Goal: Use online tool/utility: Utilize a website feature to perform a specific function

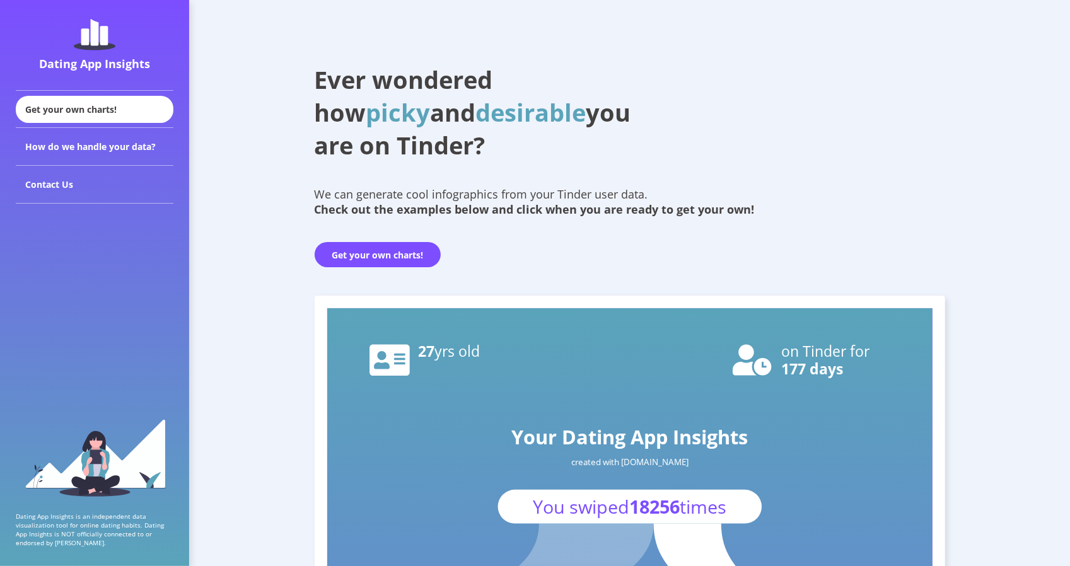
scroll to position [25, 0]
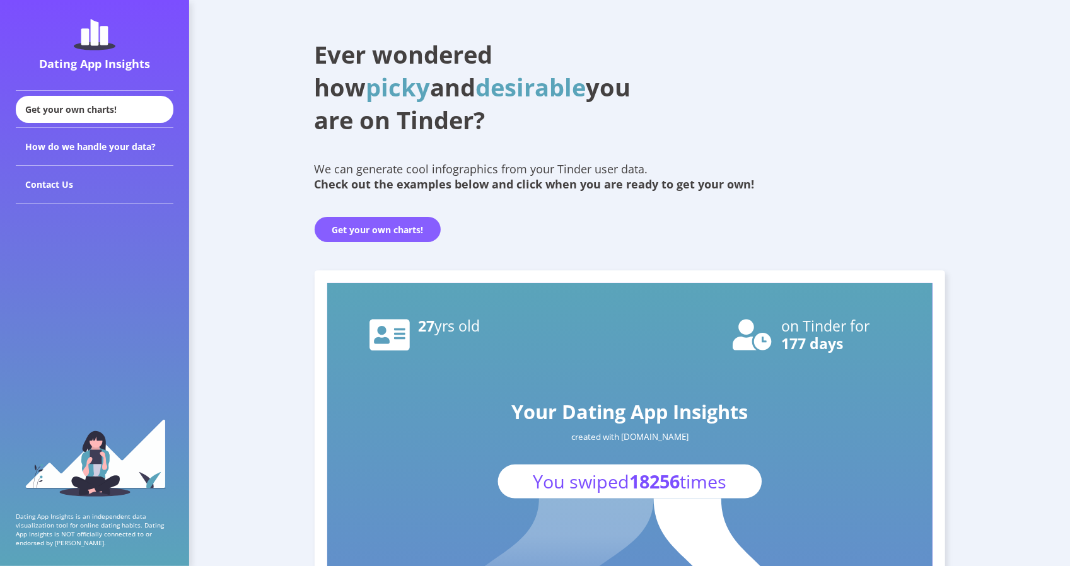
click at [357, 220] on button "Get your own charts!" at bounding box center [378, 229] width 126 height 25
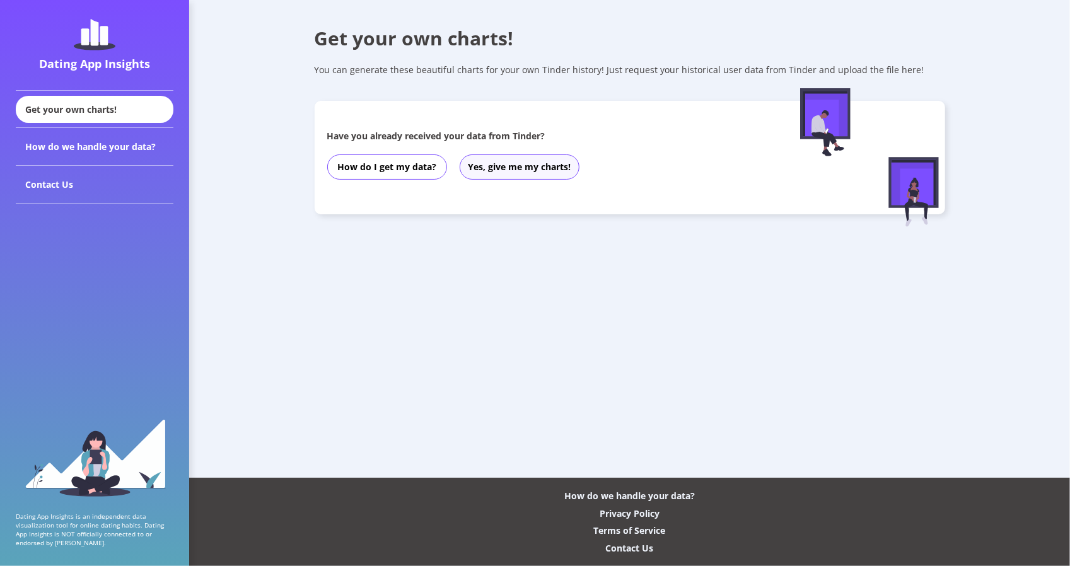
click at [495, 172] on button "Yes, give me my charts!" at bounding box center [520, 167] width 120 height 25
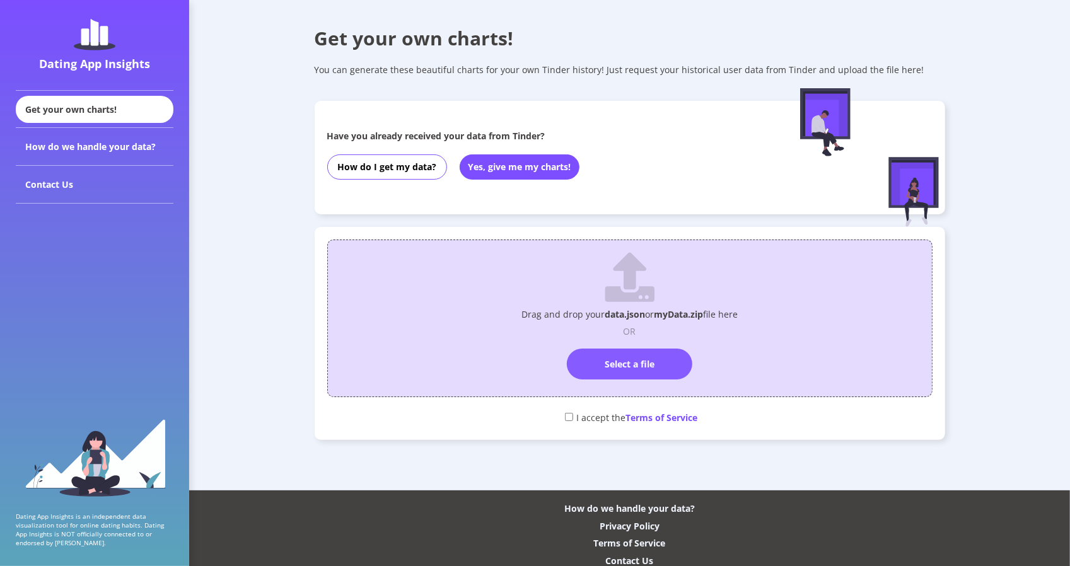
click at [646, 366] on label "Select a file" at bounding box center [630, 364] width 126 height 31
click at [630, 343] on input "Select a file" at bounding box center [630, 343] width 0 height 0
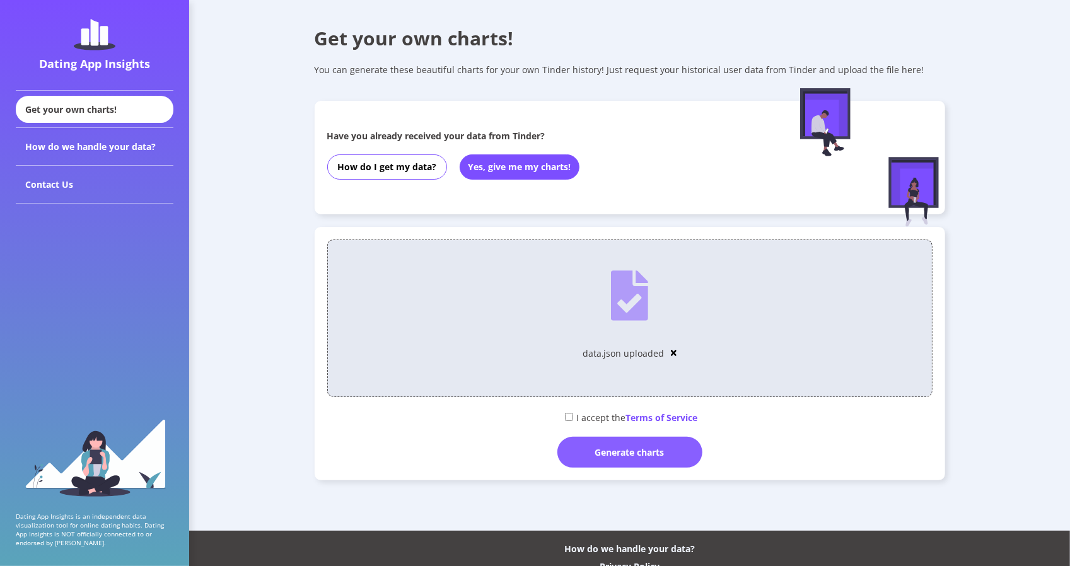
click at [644, 464] on div "Generate charts" at bounding box center [630, 452] width 145 height 31
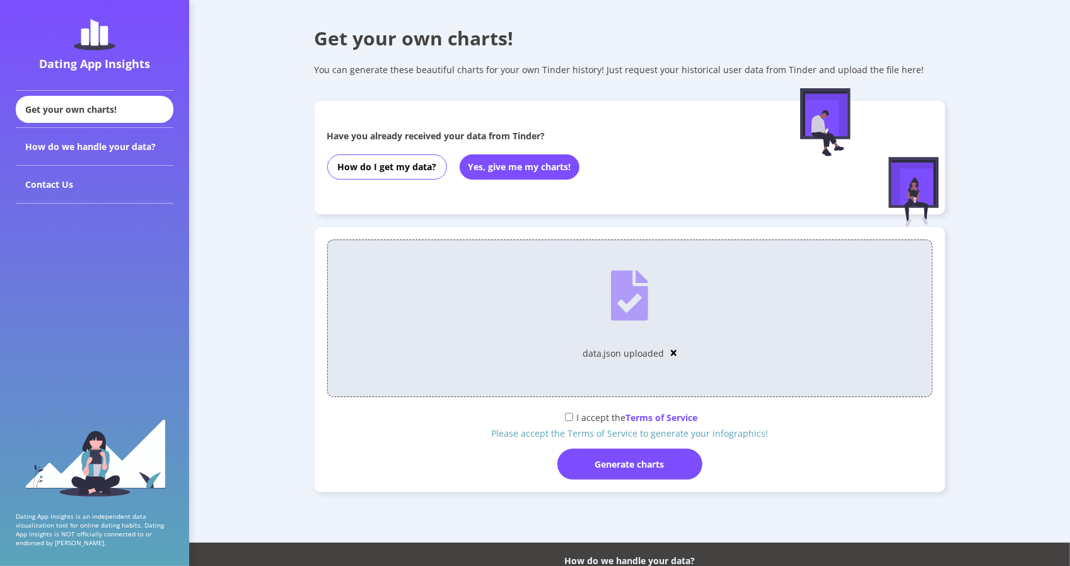
click at [587, 422] on div "I accept the Terms of Service" at bounding box center [630, 417] width 606 height 21
click at [571, 416] on input "checkbox" at bounding box center [569, 417] width 8 height 8
checkbox input "true"
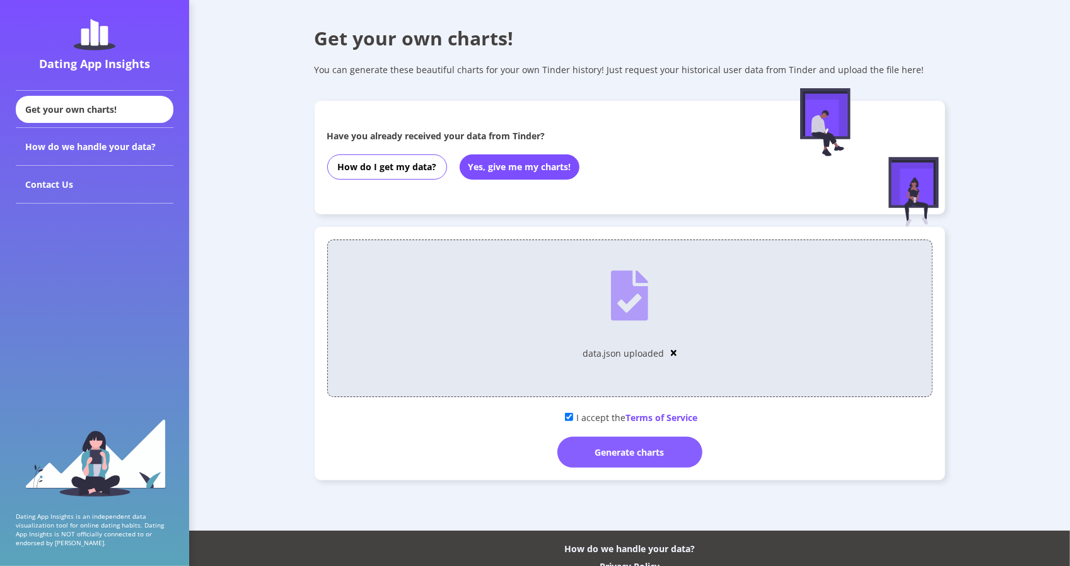
click at [615, 460] on div "Generate charts" at bounding box center [630, 452] width 145 height 31
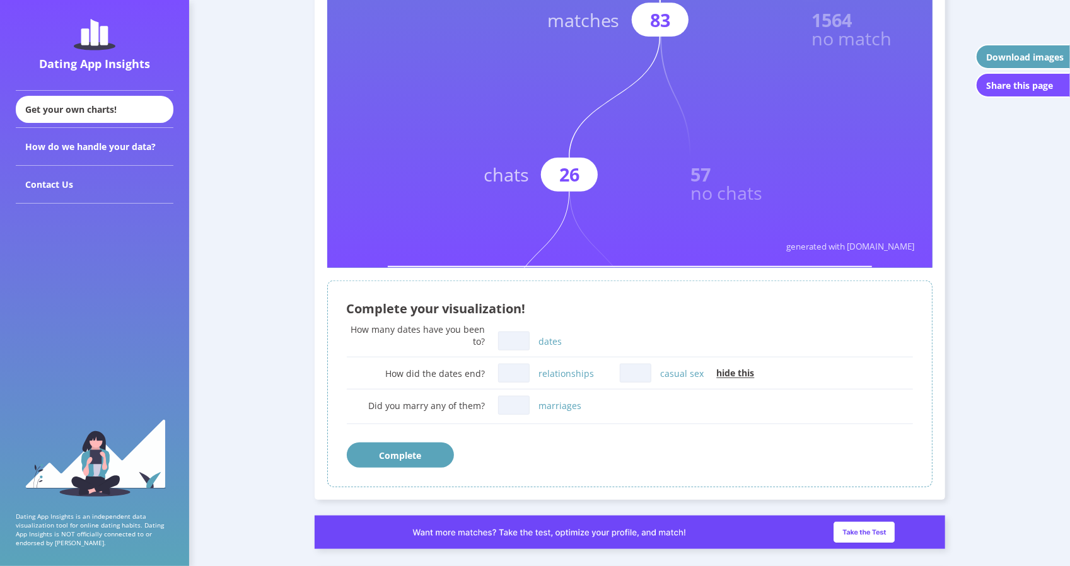
scroll to position [567, 0]
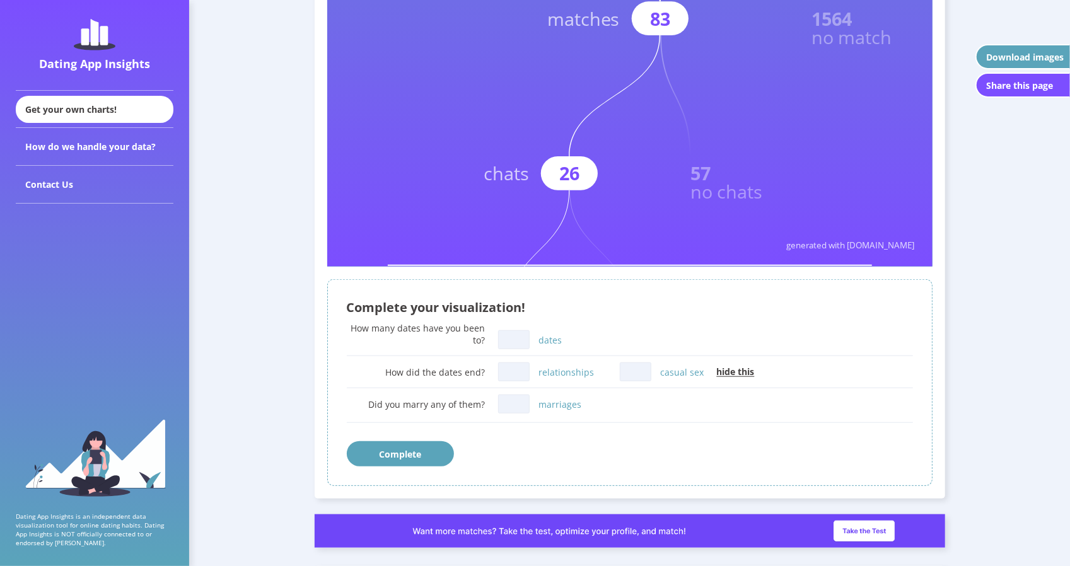
click at [513, 342] on input "dates" at bounding box center [514, 340] width 32 height 19
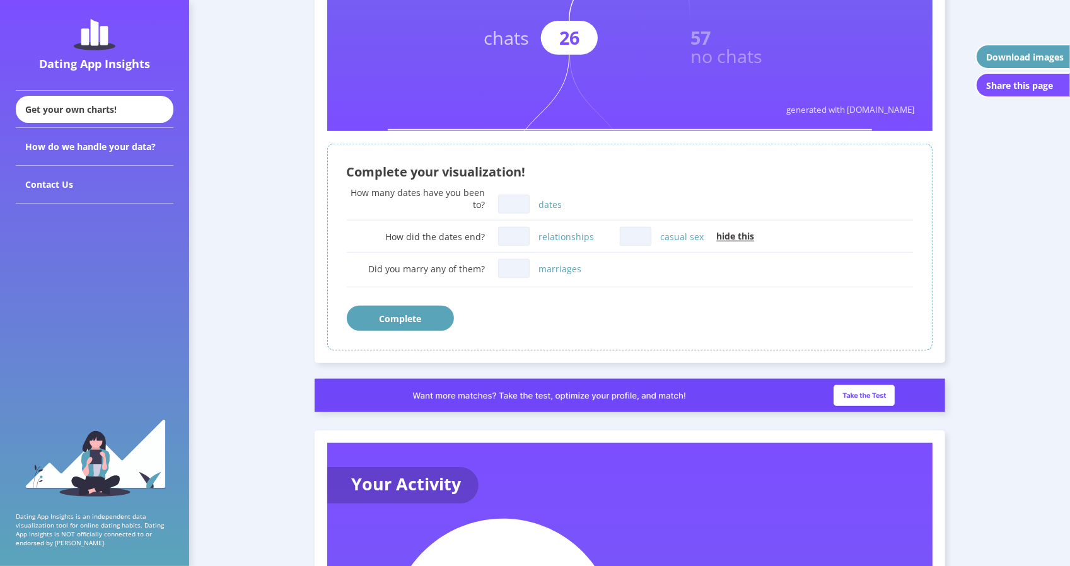
scroll to position [691, 0]
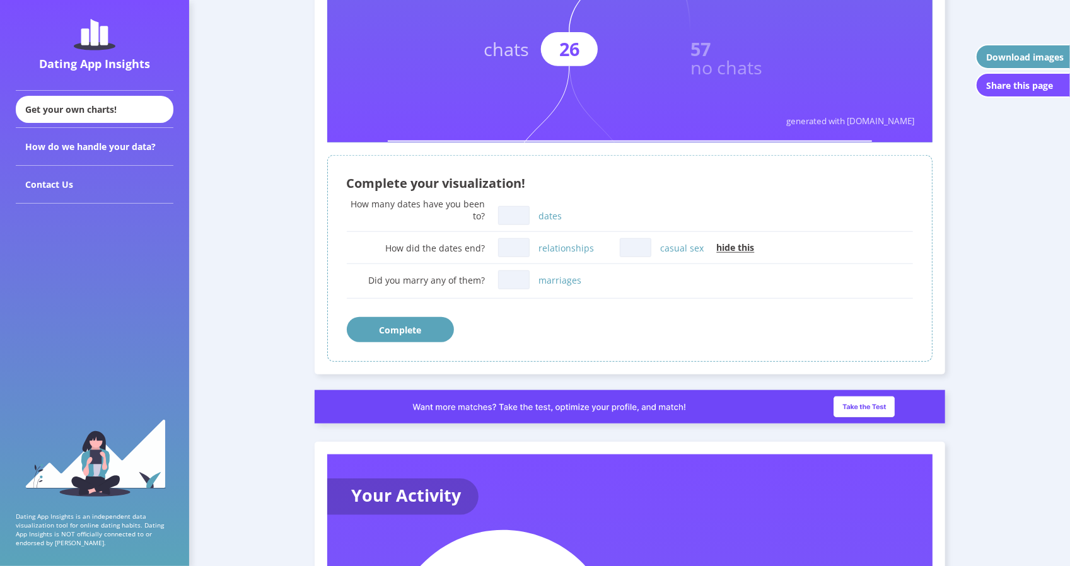
click at [1023, 54] on div "Download images" at bounding box center [1026, 57] width 78 height 12
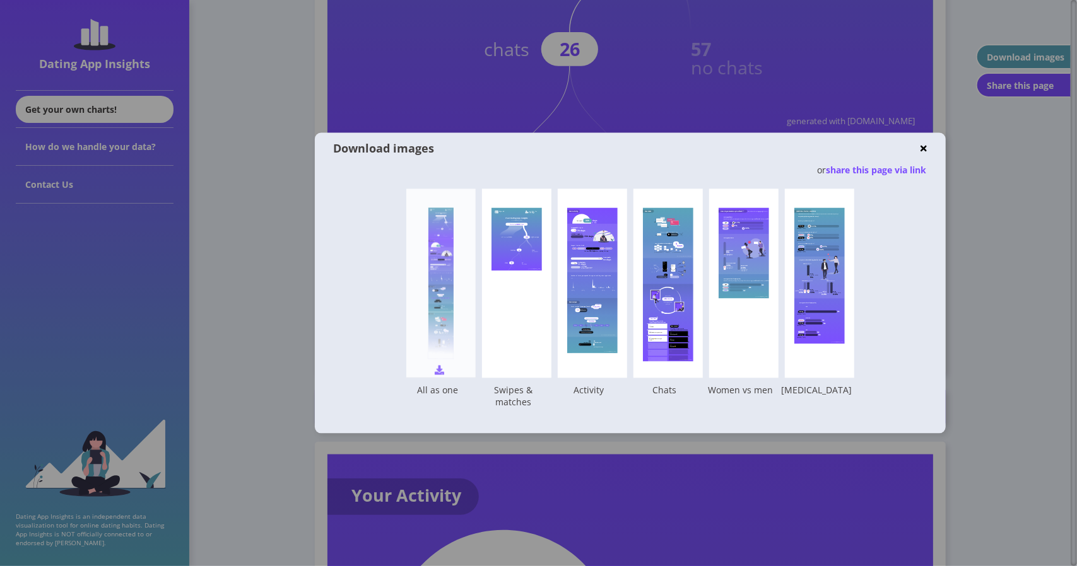
click at [441, 367] on img at bounding box center [439, 370] width 9 height 9
click at [922, 150] on img at bounding box center [923, 148] width 6 height 9
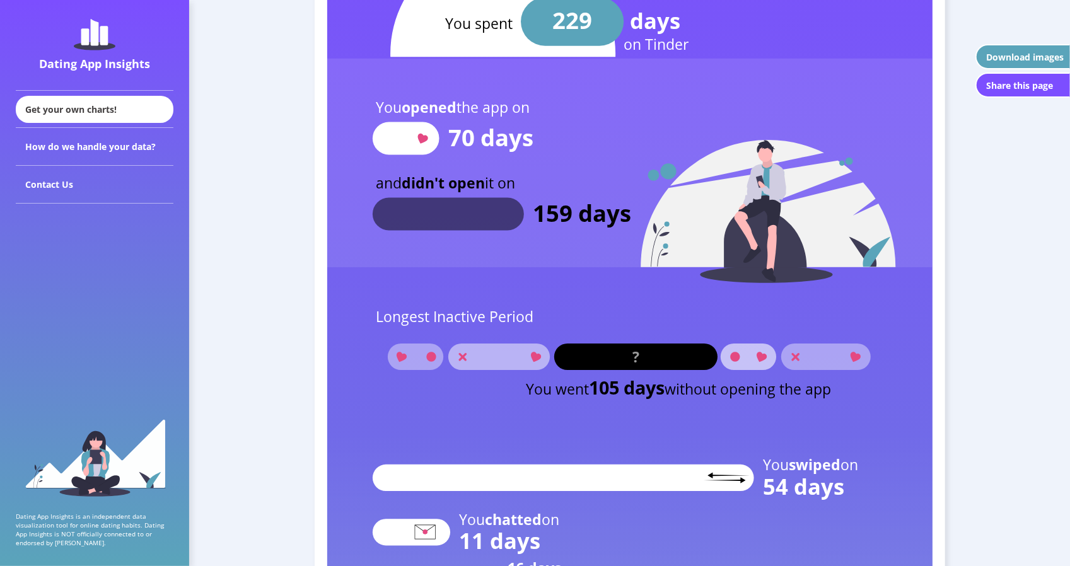
scroll to position [501, 0]
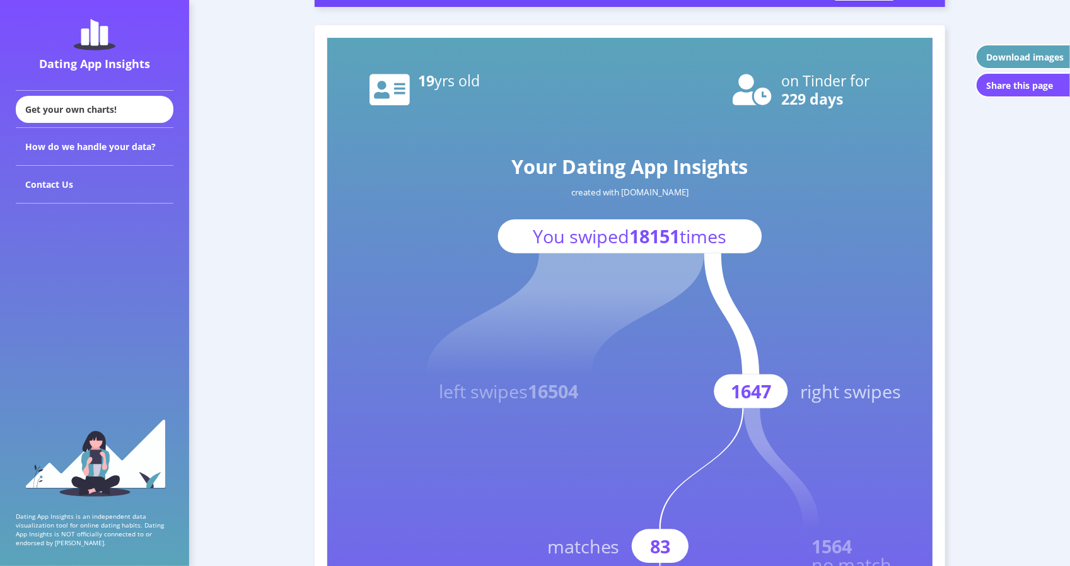
scroll to position [0, 0]
